Goal: Task Accomplishment & Management: Use online tool/utility

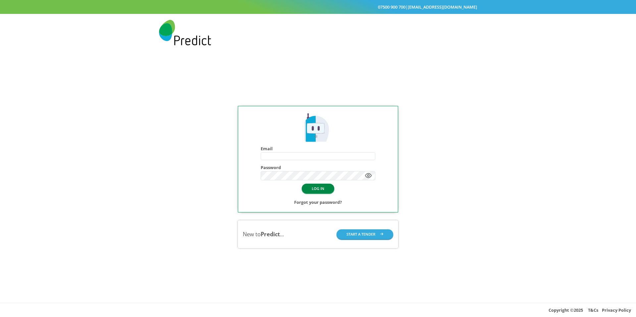
type input "**********"
click at [313, 191] on button "LOG IN" at bounding box center [318, 189] width 32 height 10
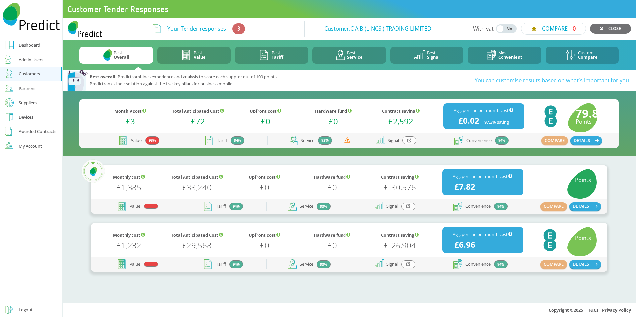
click at [410, 142] on icon at bounding box center [410, 140] width 4 height 4
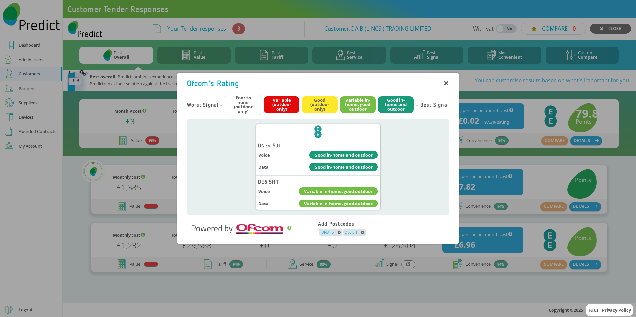
click at [446, 84] on icon at bounding box center [446, 84] width 4 height 4
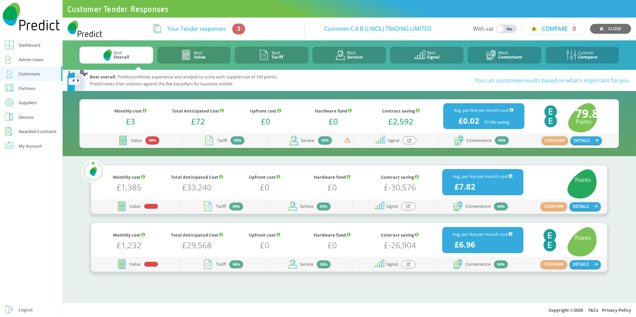
click at [412, 205] on div at bounding box center [409, 207] width 14 height 8
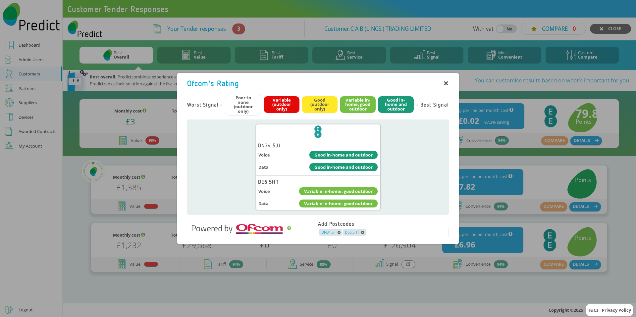
click at [481, 111] on div "Ofcom's Rating Worst Signal - Poor to none (outdoor only) Variable (outdoor onl…" at bounding box center [318, 158] width 636 height 317
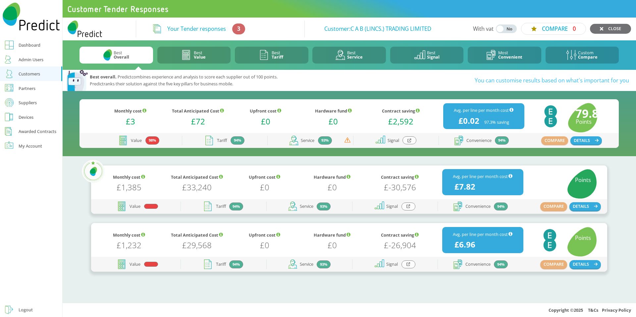
click at [409, 141] on icon at bounding box center [410, 140] width 4 height 4
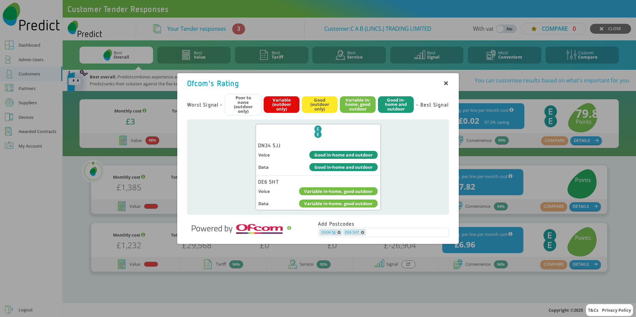
click at [477, 100] on div "Ofcom's Rating Worst Signal - Poor to none (outdoor only) Variable (outdoor onl…" at bounding box center [318, 158] width 636 height 317
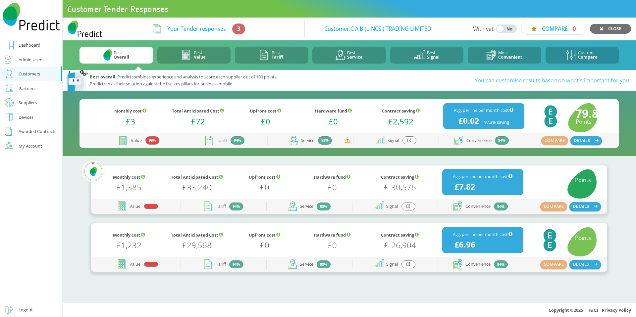
click at [407, 265] on icon at bounding box center [409, 265] width 4 height 4
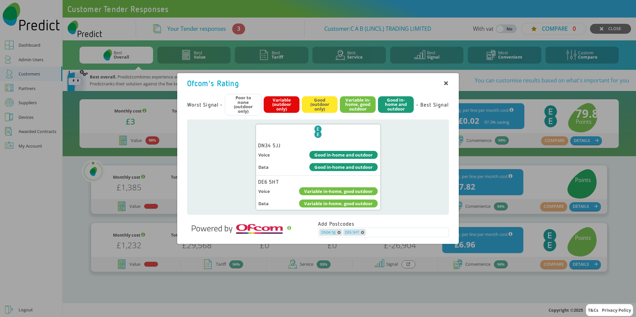
click at [496, 150] on div "Ofcom's Rating Worst Signal - Poor to none (outdoor only) Variable (outdoor onl…" at bounding box center [318, 158] width 636 height 317
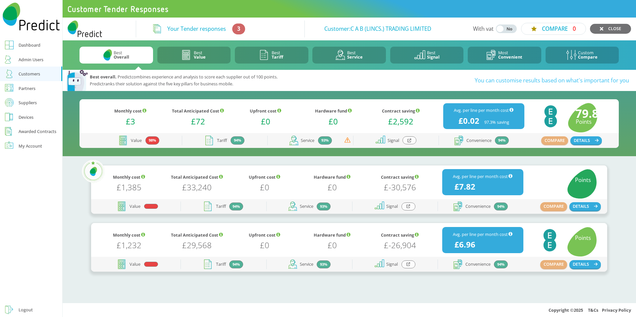
click at [410, 205] on icon at bounding box center [409, 207] width 4 height 4
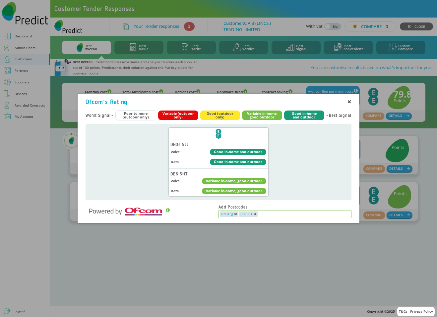
click at [276, 213] on input "text" at bounding box center [304, 214] width 92 height 5
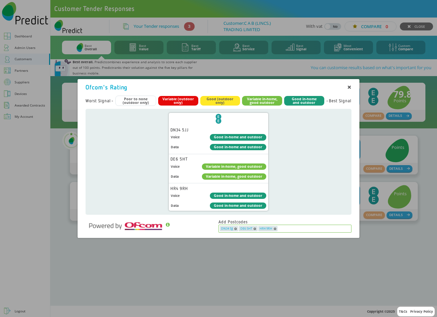
click at [283, 226] on input "text" at bounding box center [314, 228] width 73 height 5
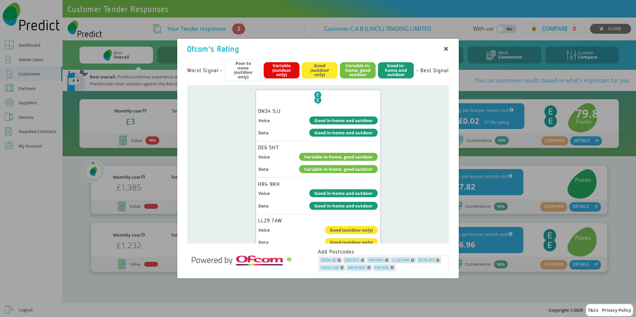
scroll to position [156, 0]
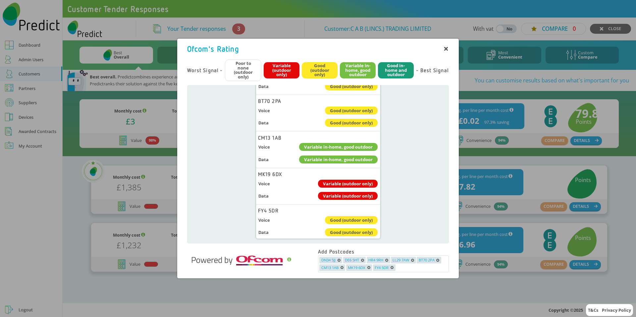
click at [387, 283] on div "Ofcom's Rating Worst Signal - Poor to none (outdoor only) Variable (outdoor onl…" at bounding box center [318, 159] width 282 height 252
click at [446, 49] on icon at bounding box center [446, 48] width 3 height 3
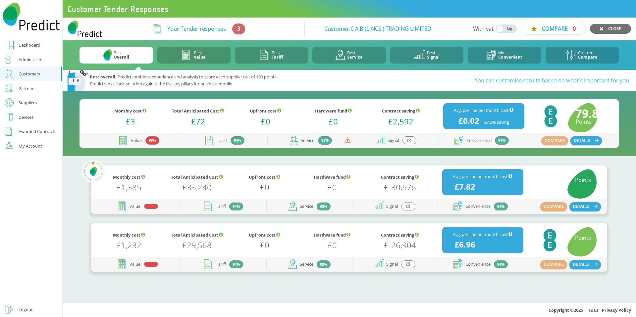
click at [406, 140] on div at bounding box center [410, 140] width 14 height 8
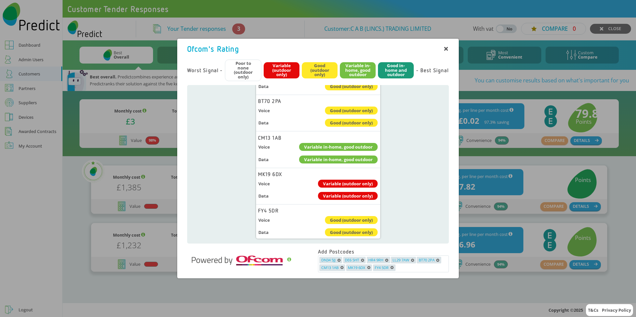
click at [447, 51] on div at bounding box center [446, 49] width 6 height 6
click at [445, 48] on icon at bounding box center [446, 49] width 4 height 4
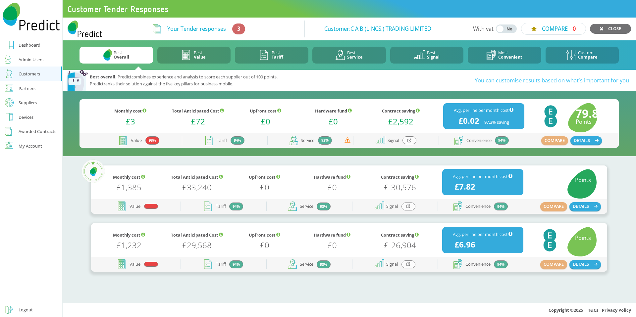
click at [410, 207] on icon at bounding box center [409, 207] width 4 height 4
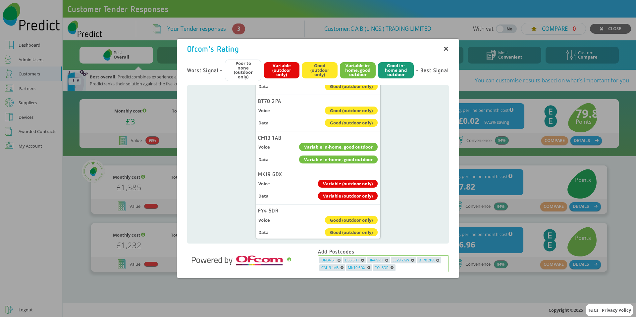
click at [393, 267] on icon "button" at bounding box center [392, 267] width 3 height 3
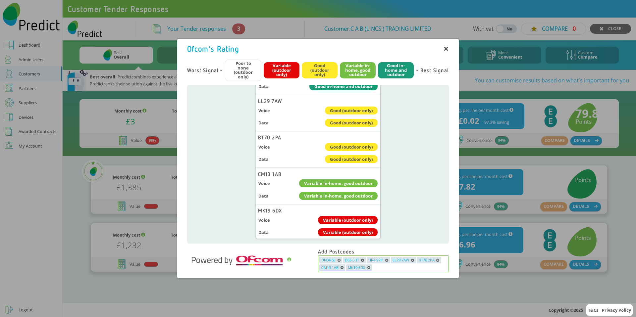
scroll to position [120, 0]
click at [388, 296] on div "Ofcom's Rating Worst Signal - Poor to none (outdoor only) Variable (outdoor onl…" at bounding box center [318, 158] width 636 height 317
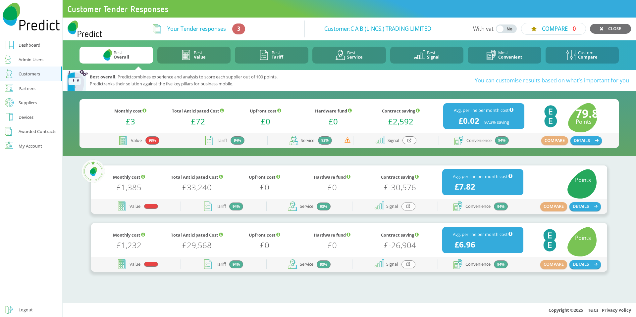
click at [408, 204] on div at bounding box center [409, 207] width 14 height 8
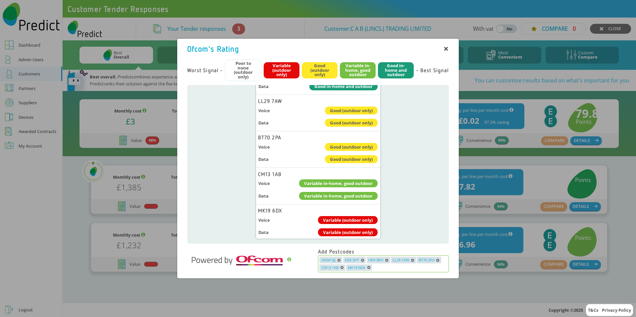
click at [370, 268] on icon "button" at bounding box center [368, 267] width 3 height 3
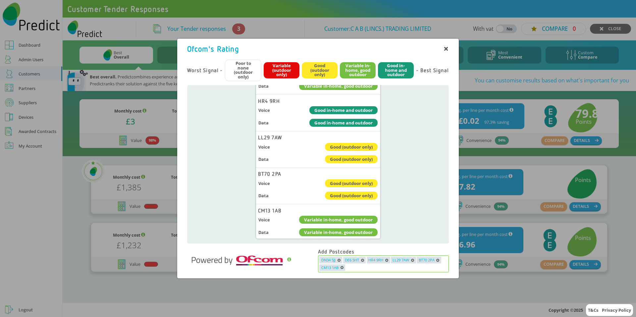
scroll to position [83, 0]
click at [355, 298] on div "Ofcom's Rating Worst Signal - Poor to none (outdoor only) Variable (outdoor onl…" at bounding box center [318, 158] width 636 height 317
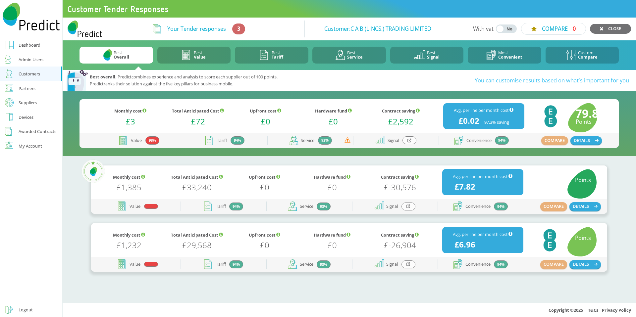
click at [410, 268] on div at bounding box center [409, 265] width 14 height 8
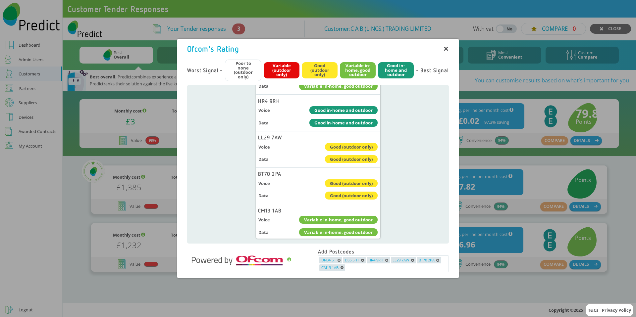
click at [522, 221] on div "Ofcom's Rating Worst Signal - Poor to none (outdoor only) Variable (outdoor onl…" at bounding box center [318, 158] width 636 height 317
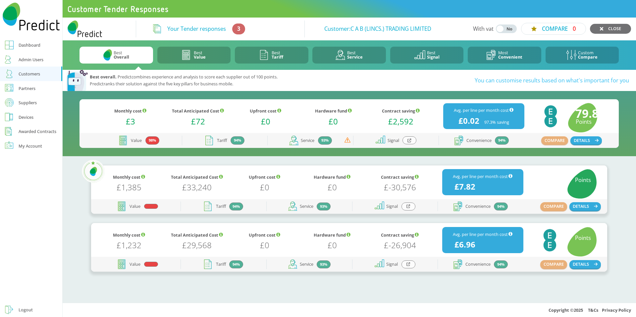
click at [407, 141] on div at bounding box center [410, 140] width 14 height 8
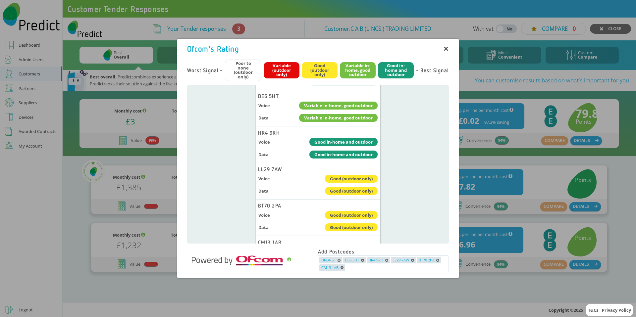
scroll to position [0, 0]
